Goal: Task Accomplishment & Management: Manage account settings

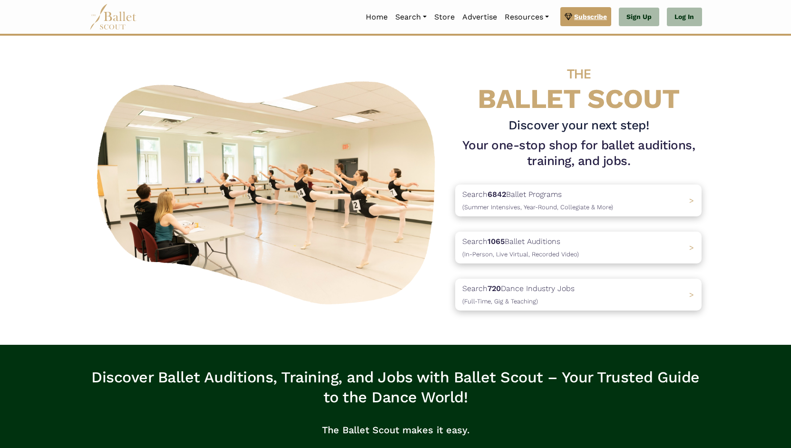
click at [591, 17] on span "Subscribe" at bounding box center [590, 16] width 33 height 10
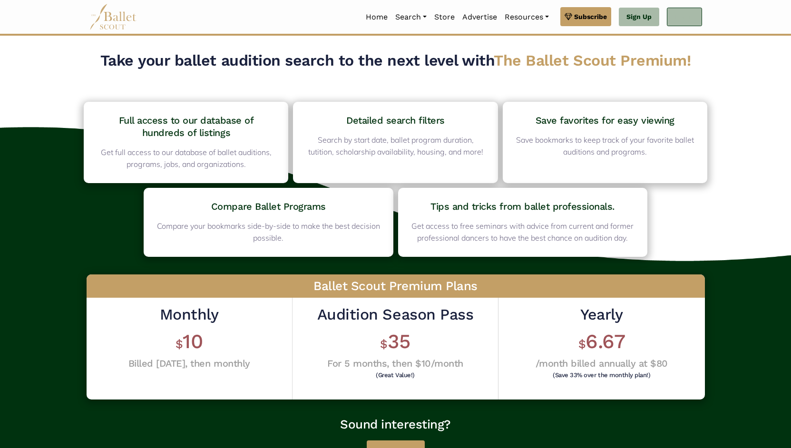
click at [680, 13] on link "Log In" at bounding box center [684, 17] width 35 height 19
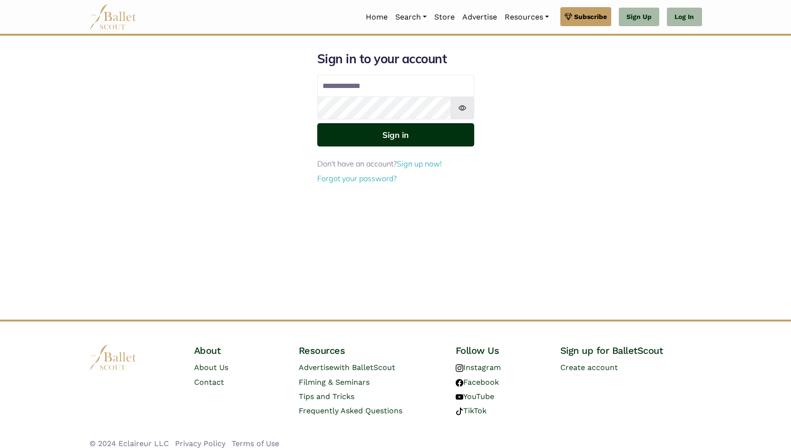
type input "**********"
click at [409, 136] on button "Sign in" at bounding box center [395, 134] width 157 height 23
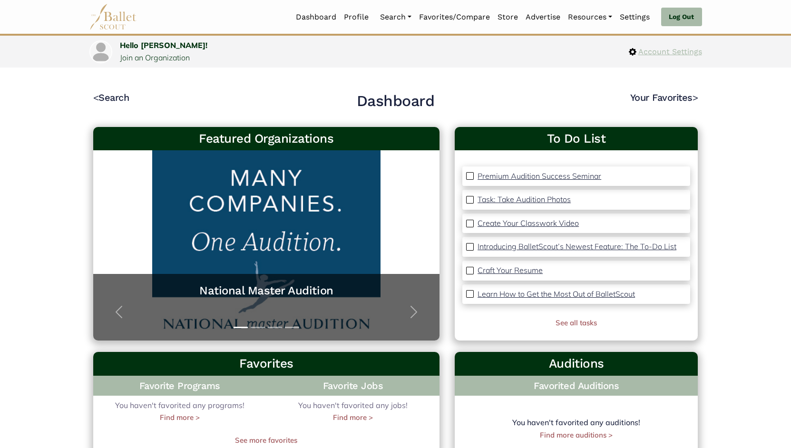
click at [680, 50] on span "Account Settings" at bounding box center [670, 52] width 66 height 12
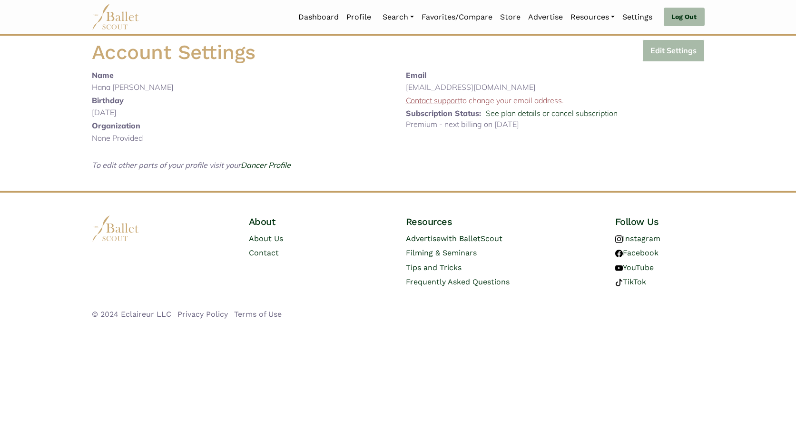
click at [668, 50] on button "Edit Settings" at bounding box center [673, 50] width 62 height 22
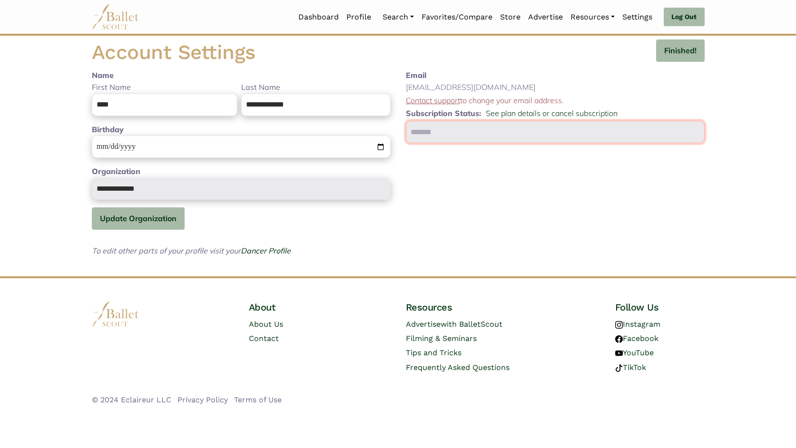
click at [519, 132] on input "text" at bounding box center [555, 132] width 299 height 22
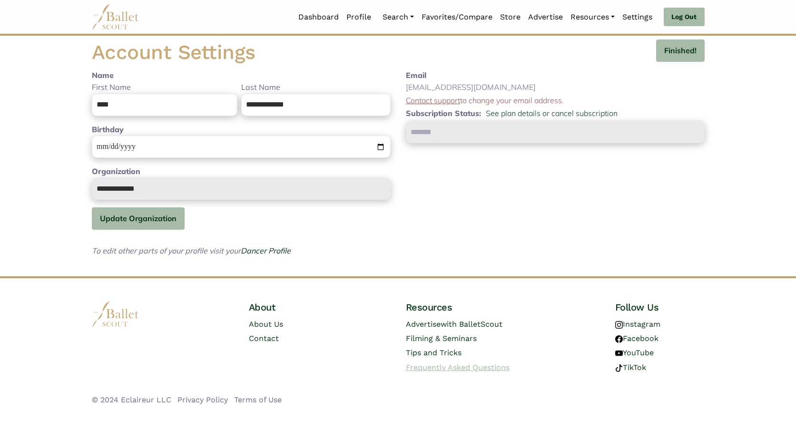
click at [437, 367] on span "Frequently Asked Questions" at bounding box center [458, 367] width 104 height 9
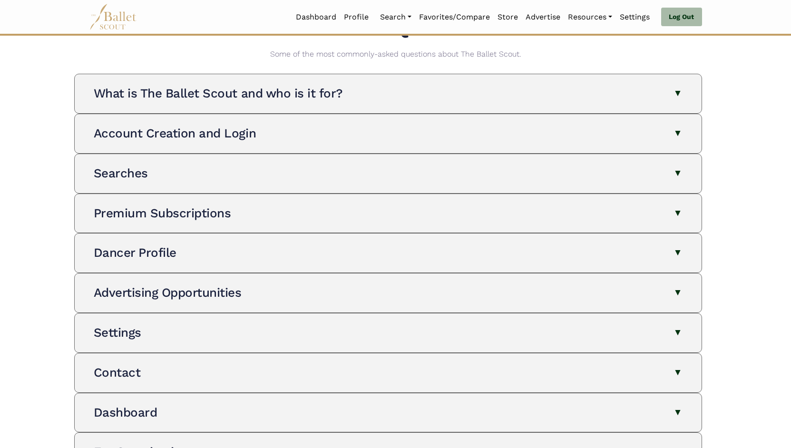
scroll to position [36, 0]
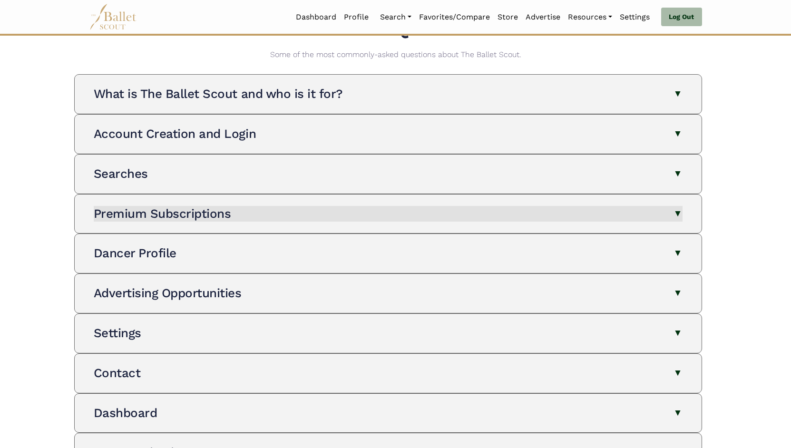
click at [313, 210] on button "Premium Subscriptions" at bounding box center [388, 214] width 589 height 16
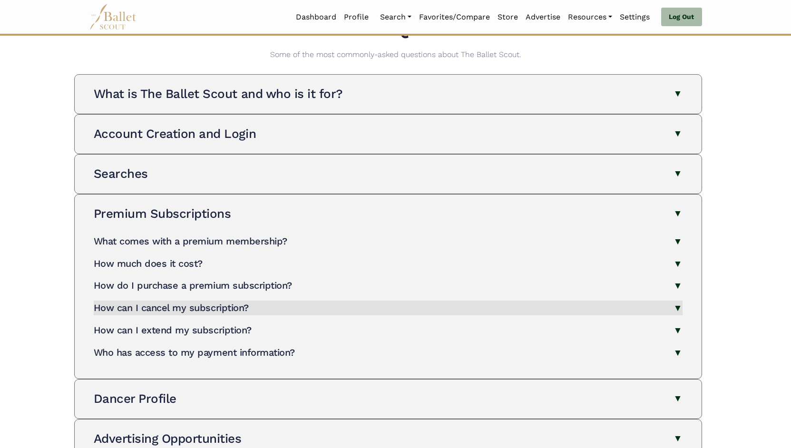
click at [182, 307] on h4 "How can I cancel my subscription?" at bounding box center [171, 307] width 155 height 11
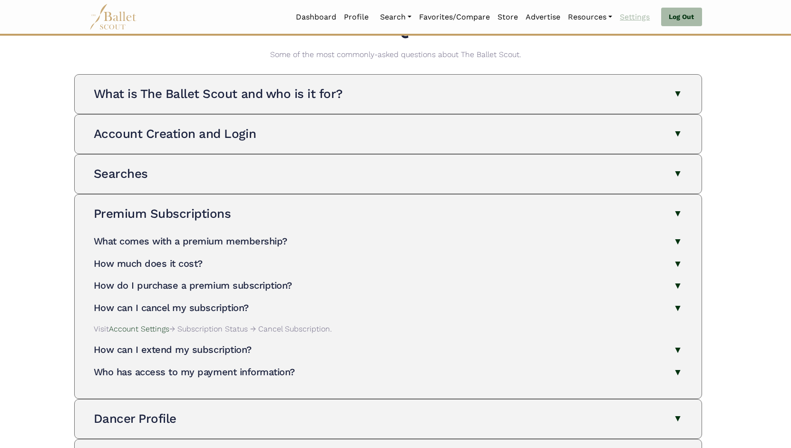
click at [638, 18] on link "Settings" at bounding box center [635, 17] width 38 height 20
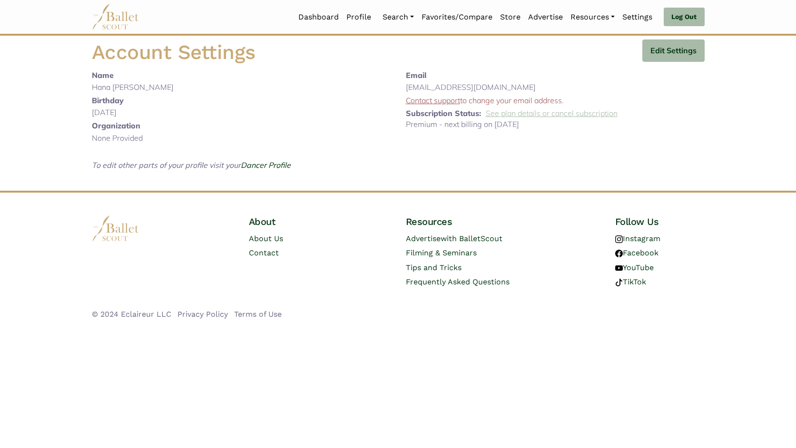
click at [516, 113] on link "See plan details or cancel subscription" at bounding box center [552, 113] width 132 height 10
